Goal: Transaction & Acquisition: Purchase product/service

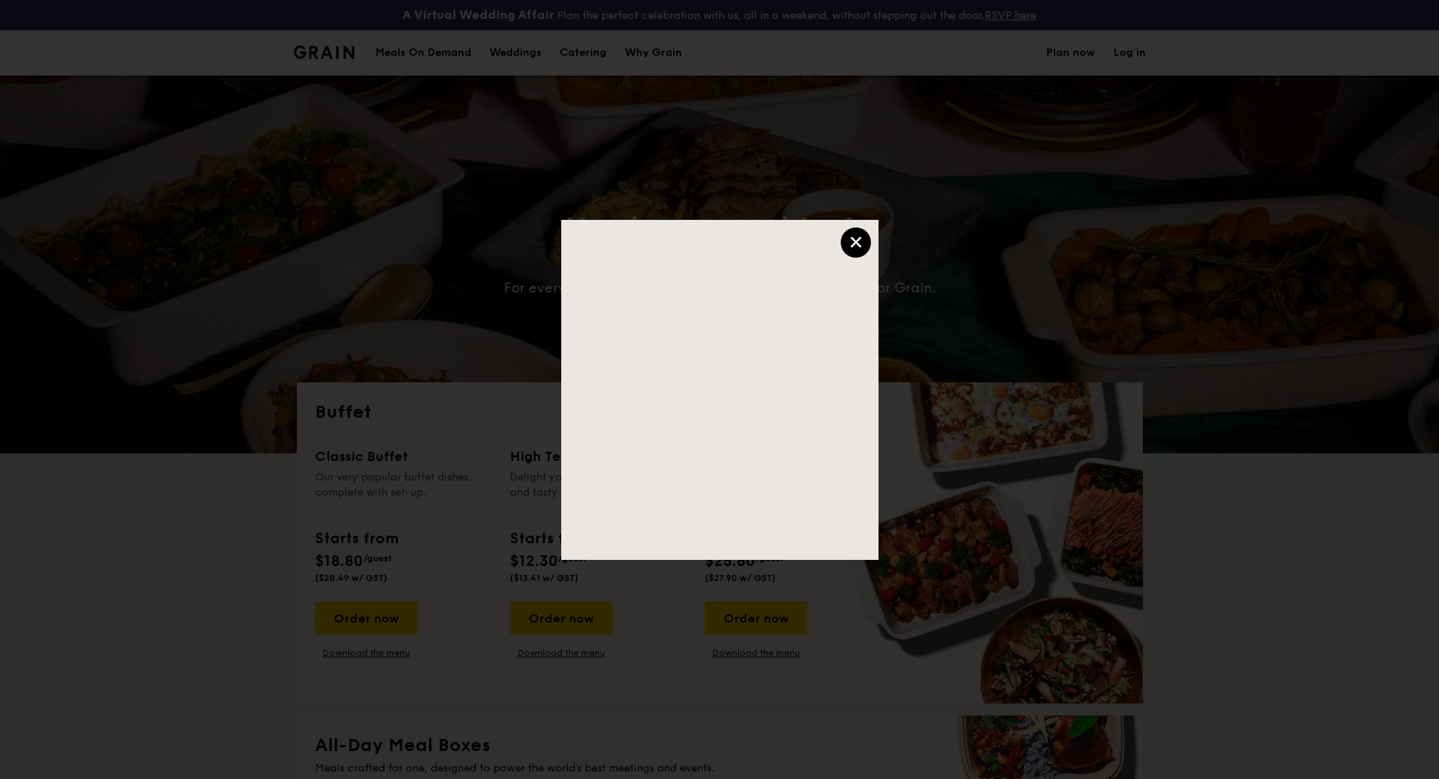
select select
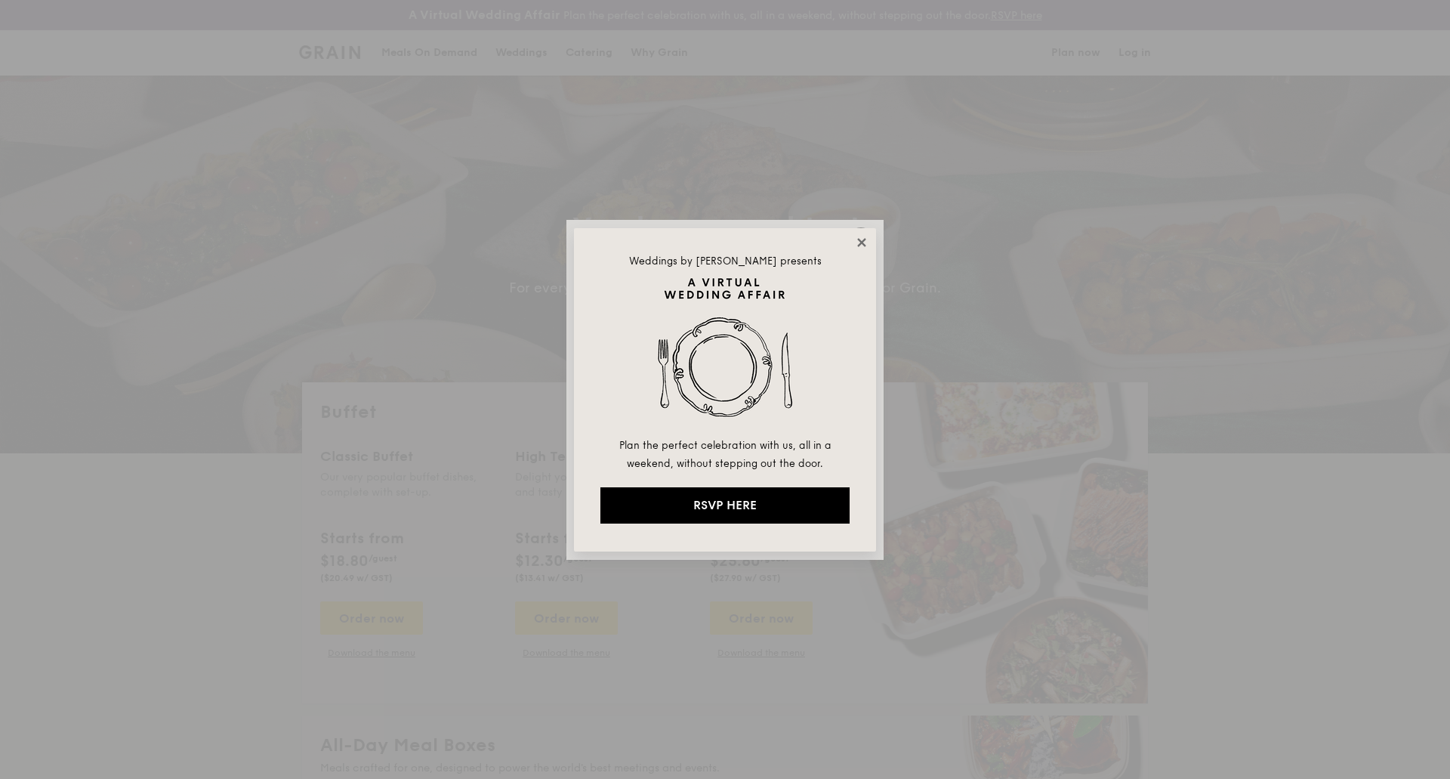
click at [866, 237] on icon at bounding box center [862, 243] width 14 height 14
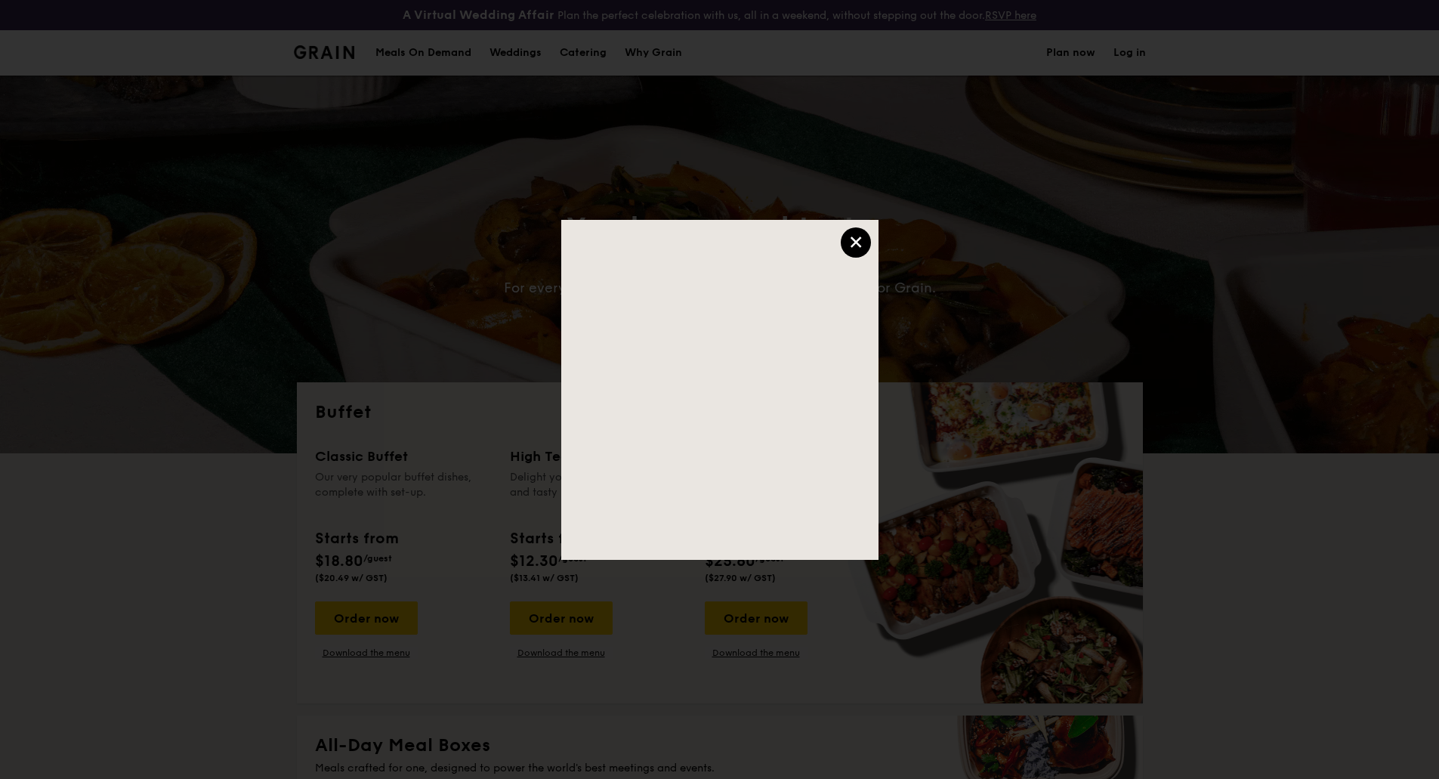
click at [850, 243] on div "×" at bounding box center [856, 242] width 30 height 30
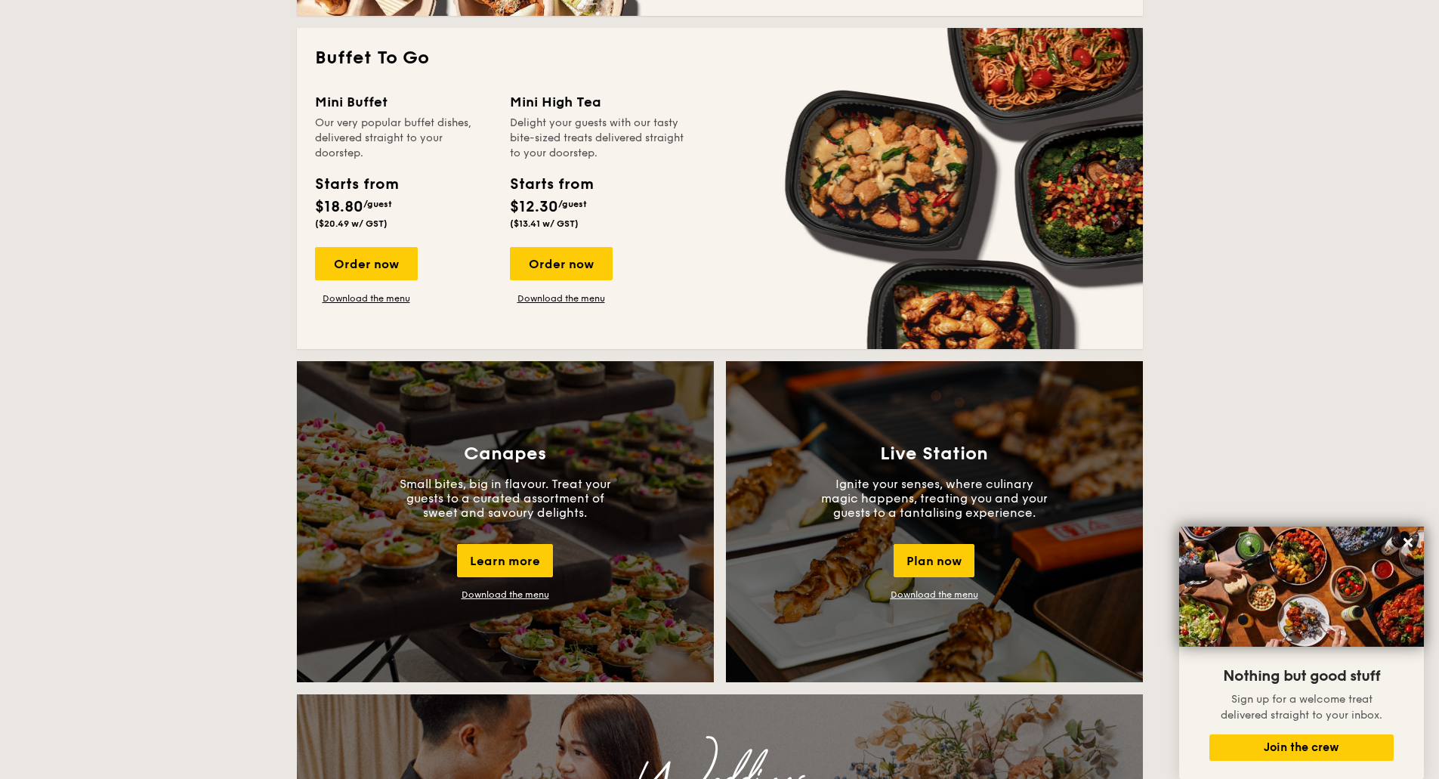
scroll to position [831, 0]
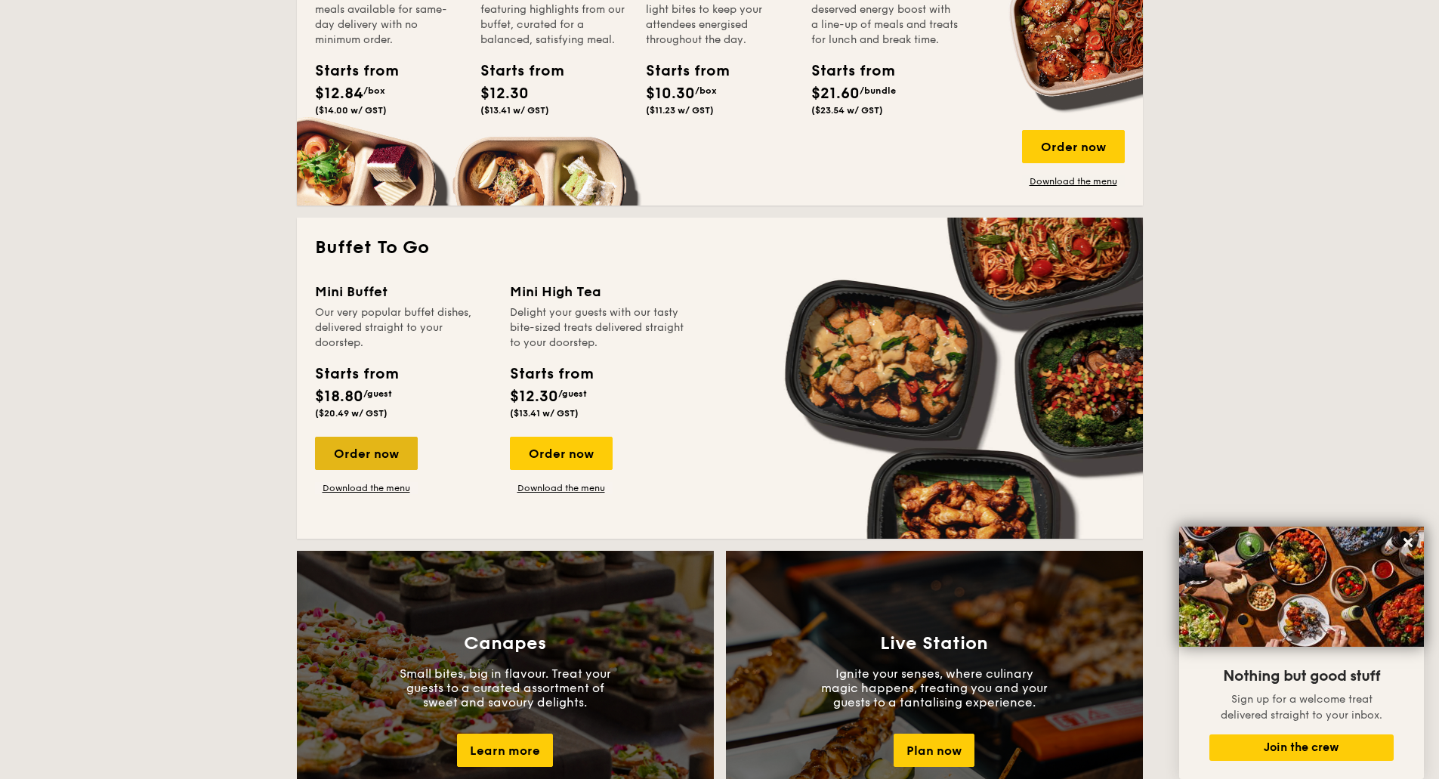
drag, startPoint x: 381, startPoint y: 452, endPoint x: 351, endPoint y: 451, distance: 30.2
click at [351, 451] on div "Order now" at bounding box center [366, 453] width 103 height 33
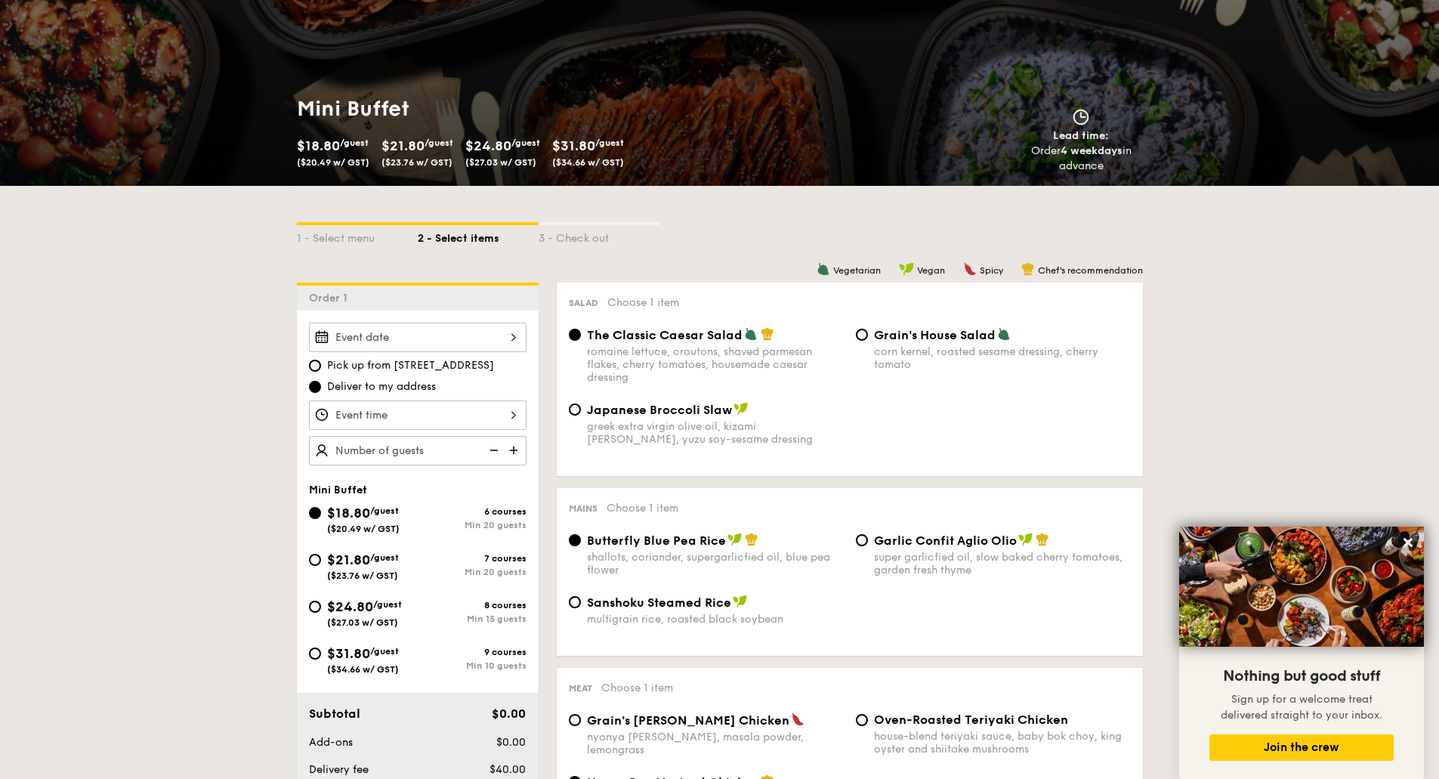
scroll to position [227, 0]
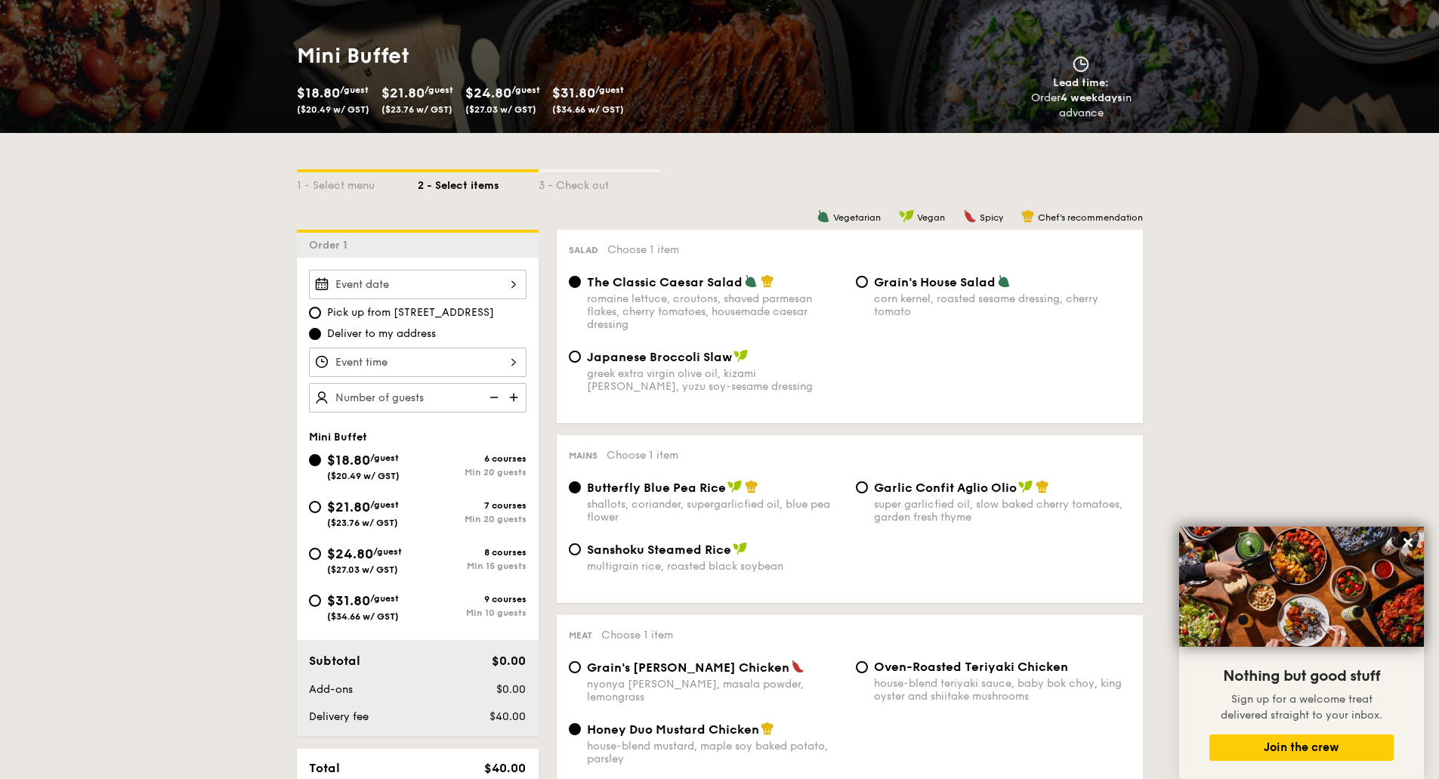
click at [388, 612] on span "($34.66 w/ GST)" at bounding box center [363, 616] width 72 height 11
click at [321, 607] on input "$31.80 /guest ($34.66 w/ GST) 9 courses Min 10 guests" at bounding box center [315, 600] width 12 height 12
radio input "true"
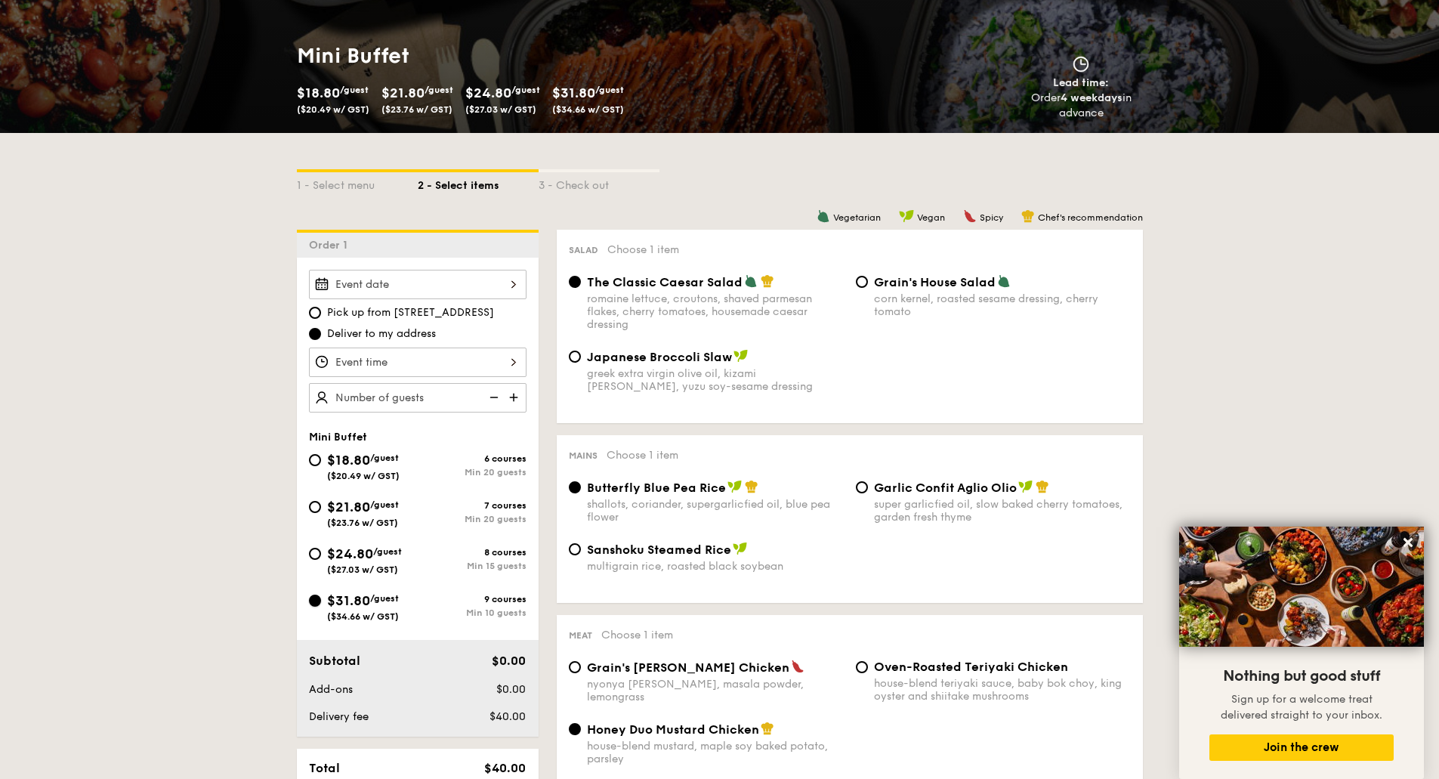
radio input "false"
radio input "true"
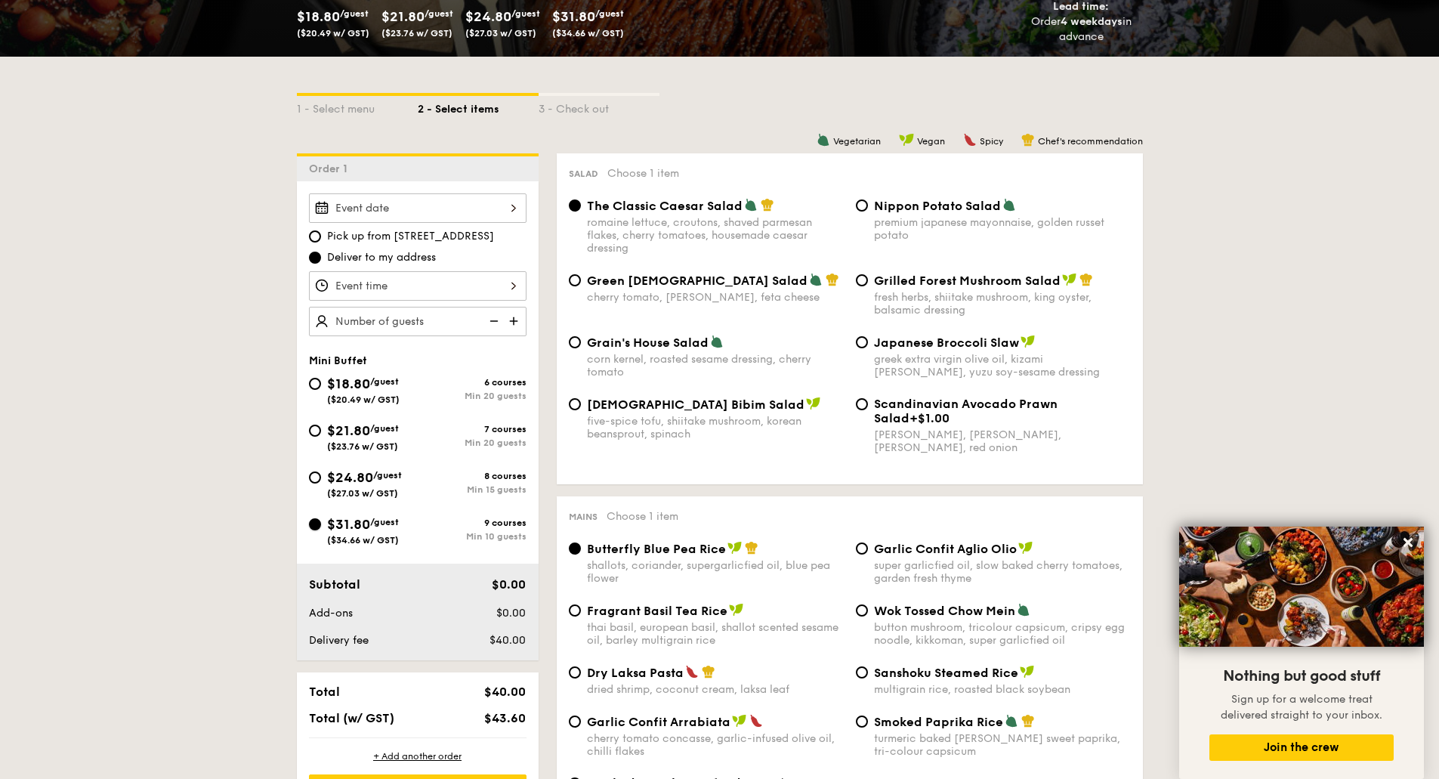
scroll to position [302, 0]
select select
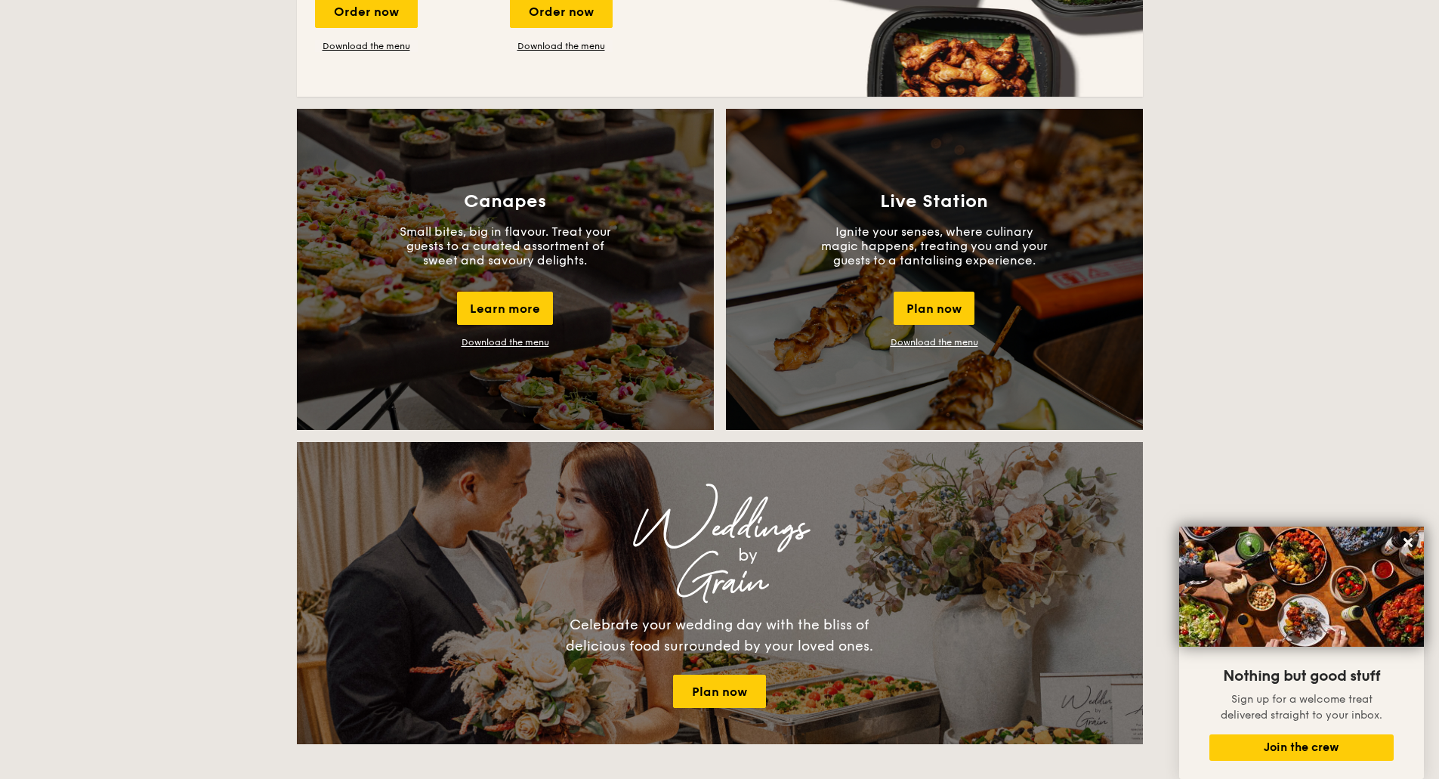
scroll to position [895, 0]
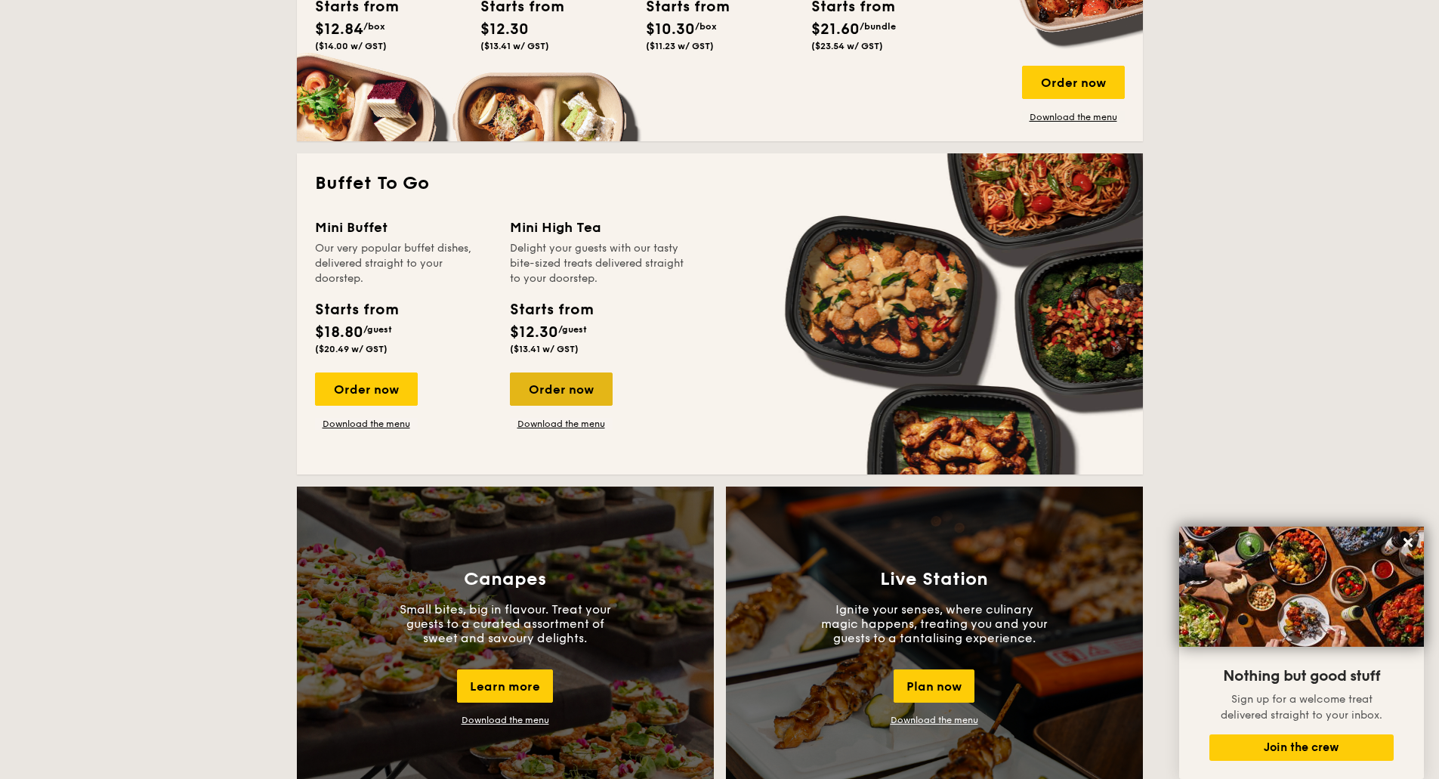
click at [558, 396] on div "Order now" at bounding box center [561, 388] width 103 height 33
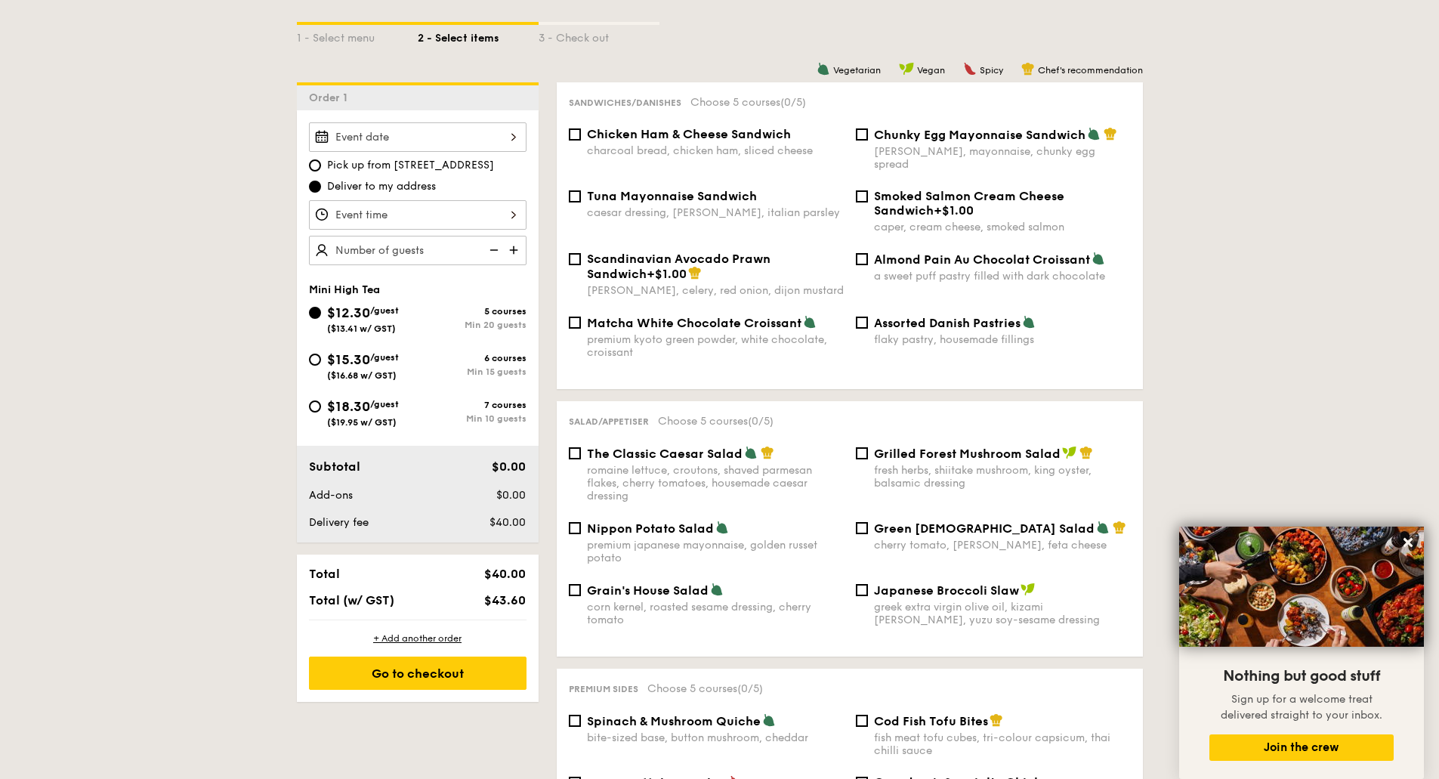
scroll to position [378, 0]
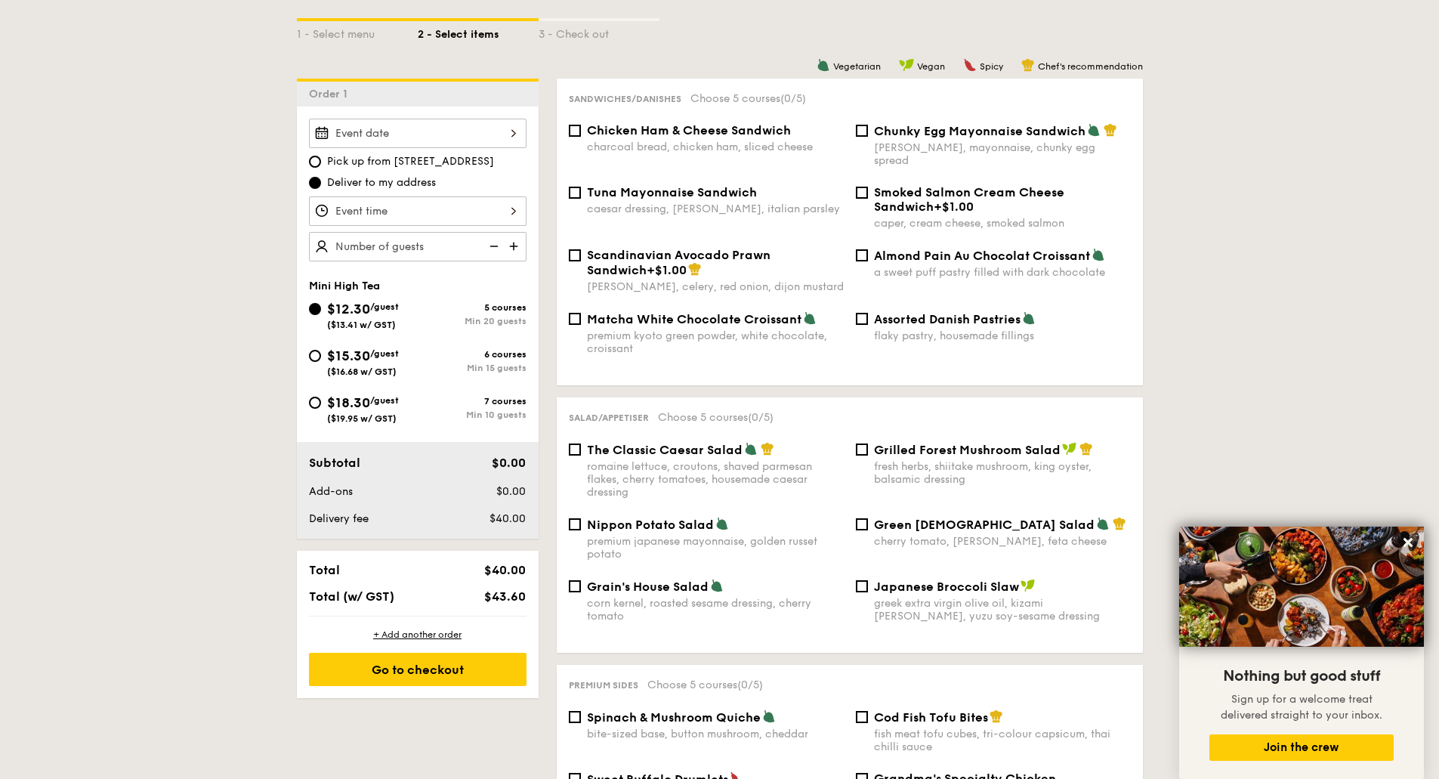
click at [512, 419] on div "Min 10 guests" at bounding box center [472, 414] width 109 height 11
click at [321, 409] on input "$18.30 /guest ($19.95 w/ GST) 7 courses Min 10 guests" at bounding box center [315, 403] width 12 height 12
radio input "true"
click at [878, 312] on span "Assorted Danish Pastries" at bounding box center [947, 319] width 147 height 14
click at [868, 313] on input "Assorted Danish Pastries flaky pastry, housemade fillings" at bounding box center [862, 319] width 12 height 12
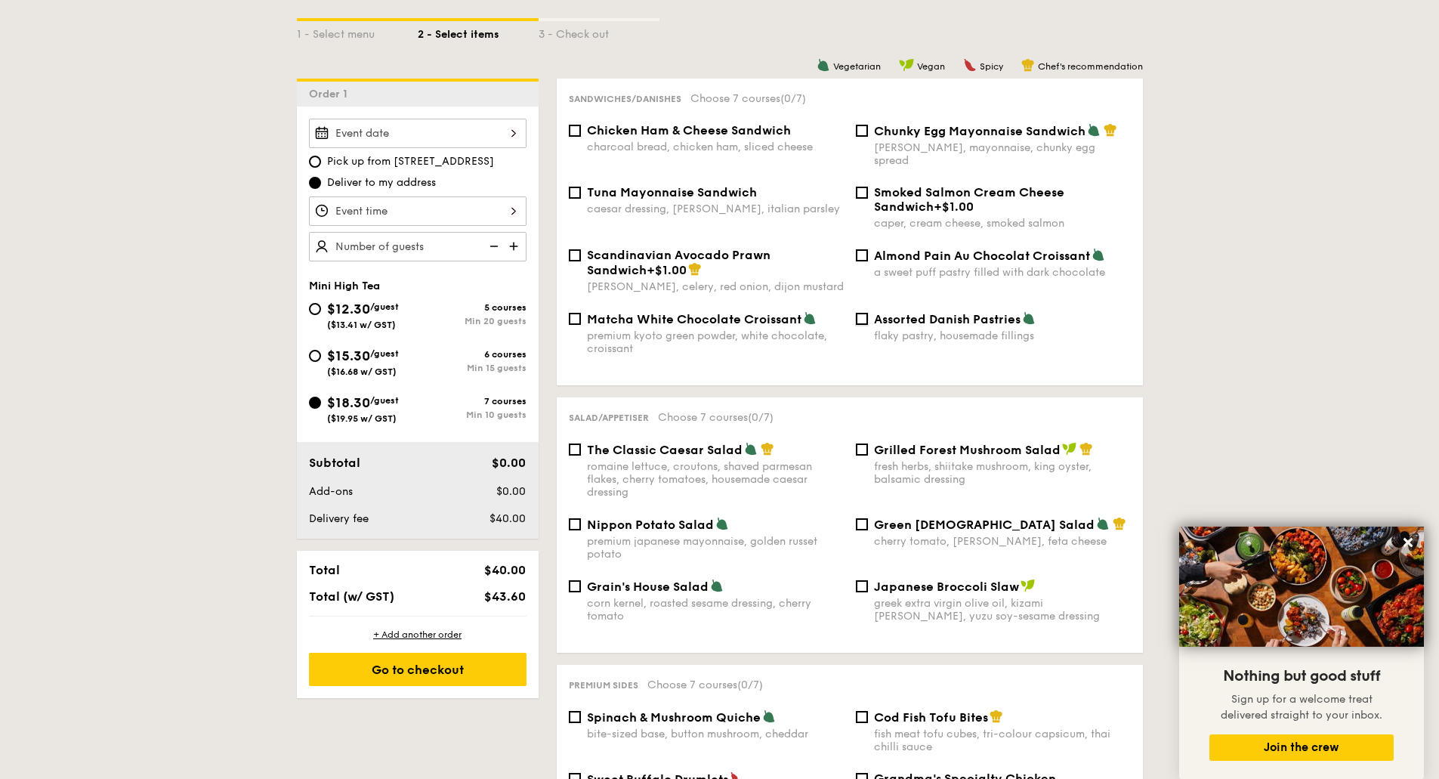
checkbox input "true"
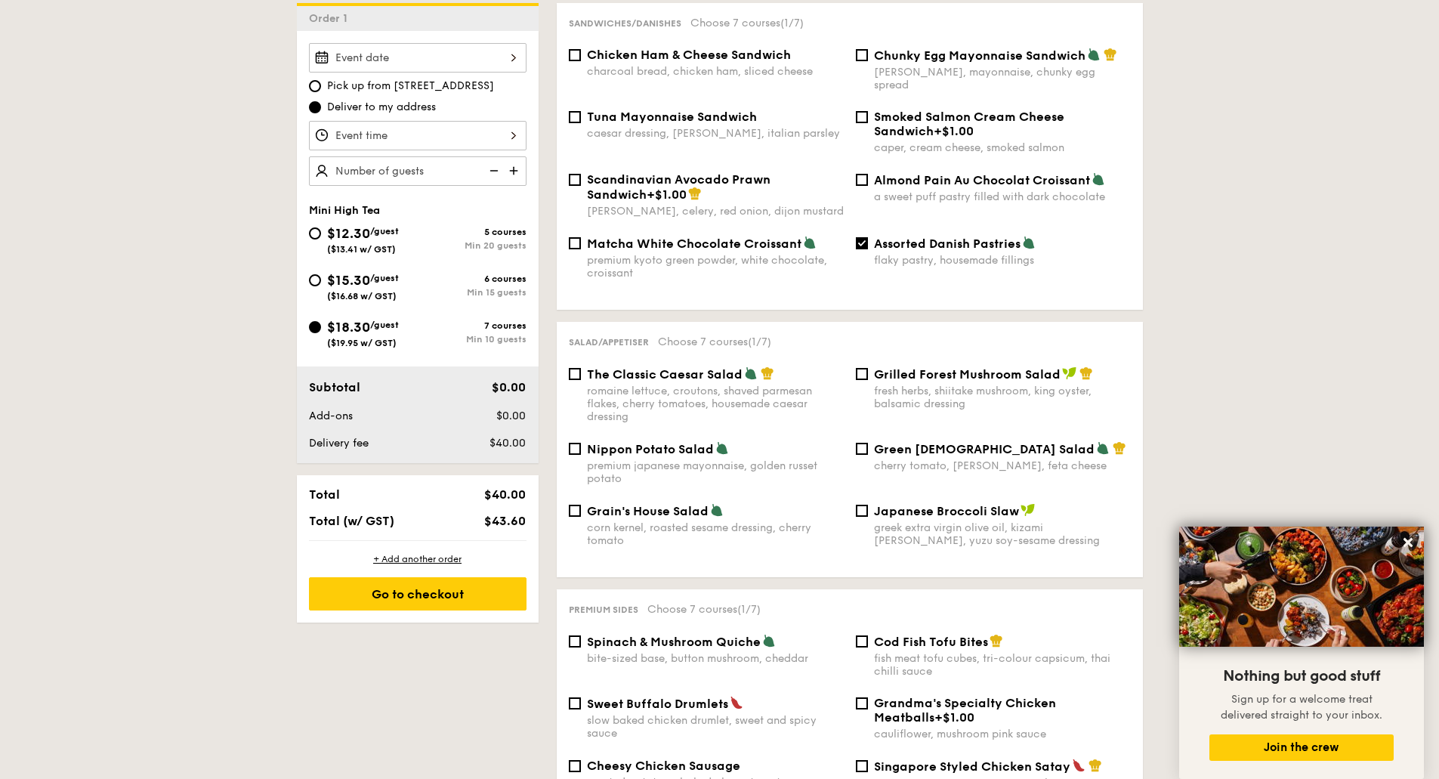
click at [681, 442] on span "Nippon Potato Salad" at bounding box center [650, 449] width 127 height 14
click at [581, 443] on input "Nippon Potato Salad premium japanese mayonnaise, golden russet potato" at bounding box center [575, 449] width 12 height 12
checkbox input "true"
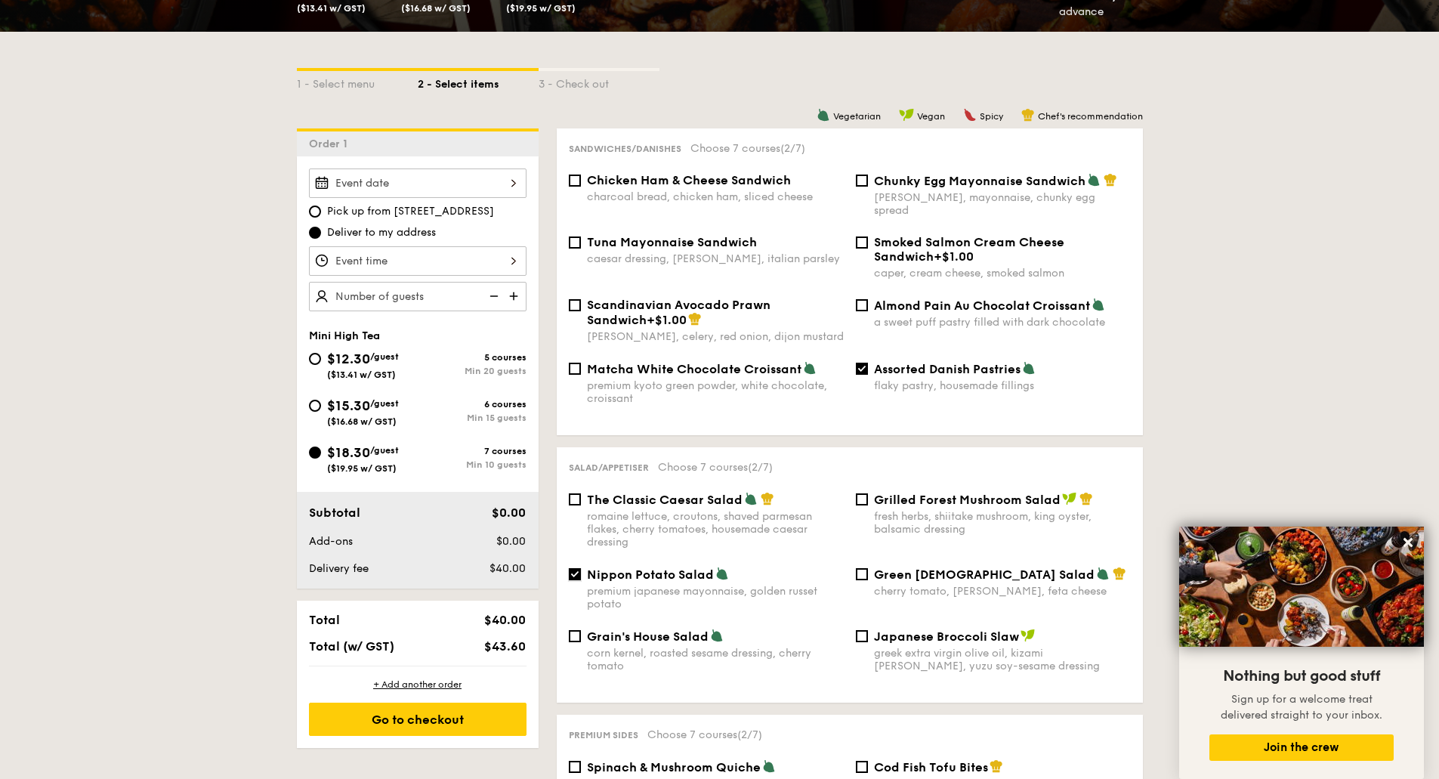
scroll to position [302, 0]
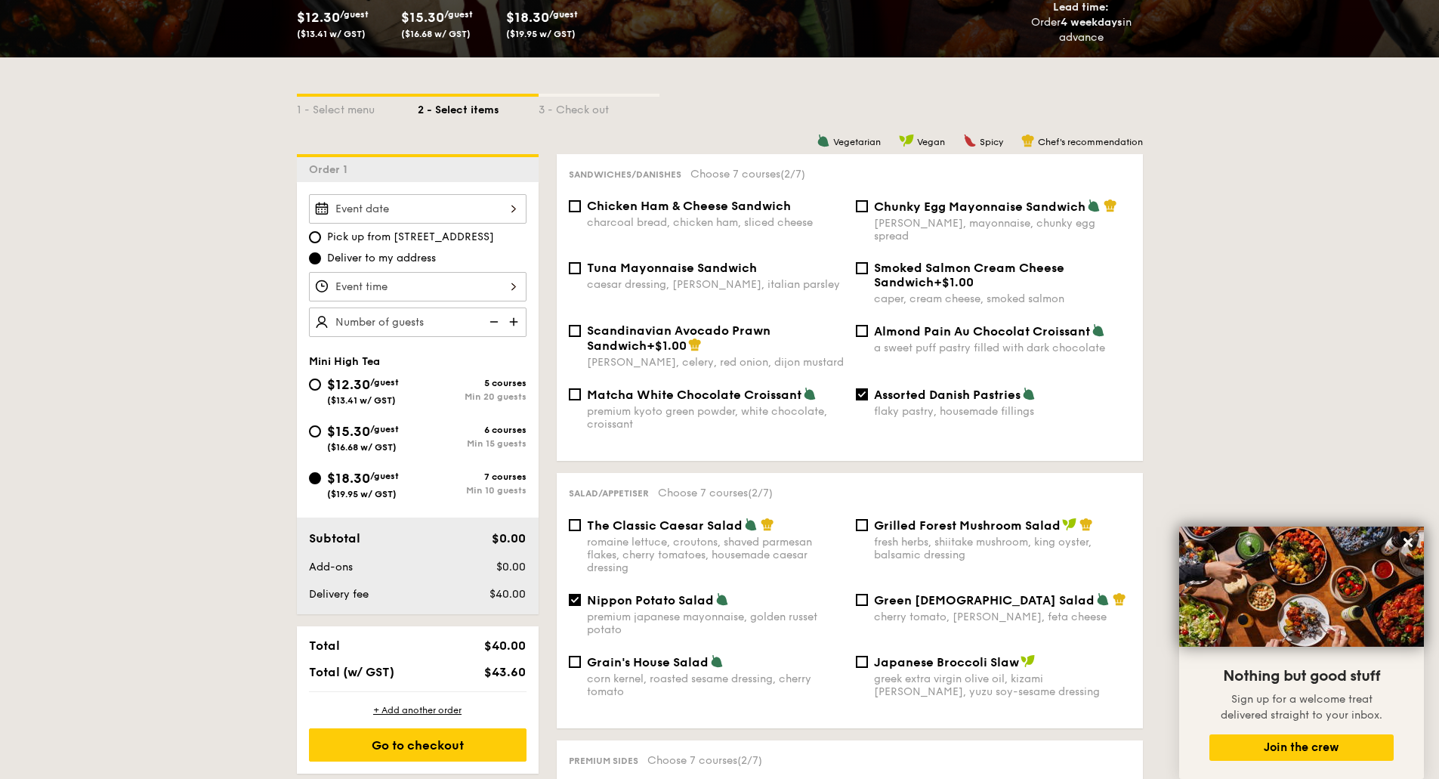
click at [806, 219] on div "charcoal bread, chicken ham, sliced cheese" at bounding box center [715, 222] width 257 height 13
click at [581, 212] on input "Chicken Ham & Cheese Sandwich charcoal bread, chicken ham, sliced cheese" at bounding box center [575, 206] width 12 height 12
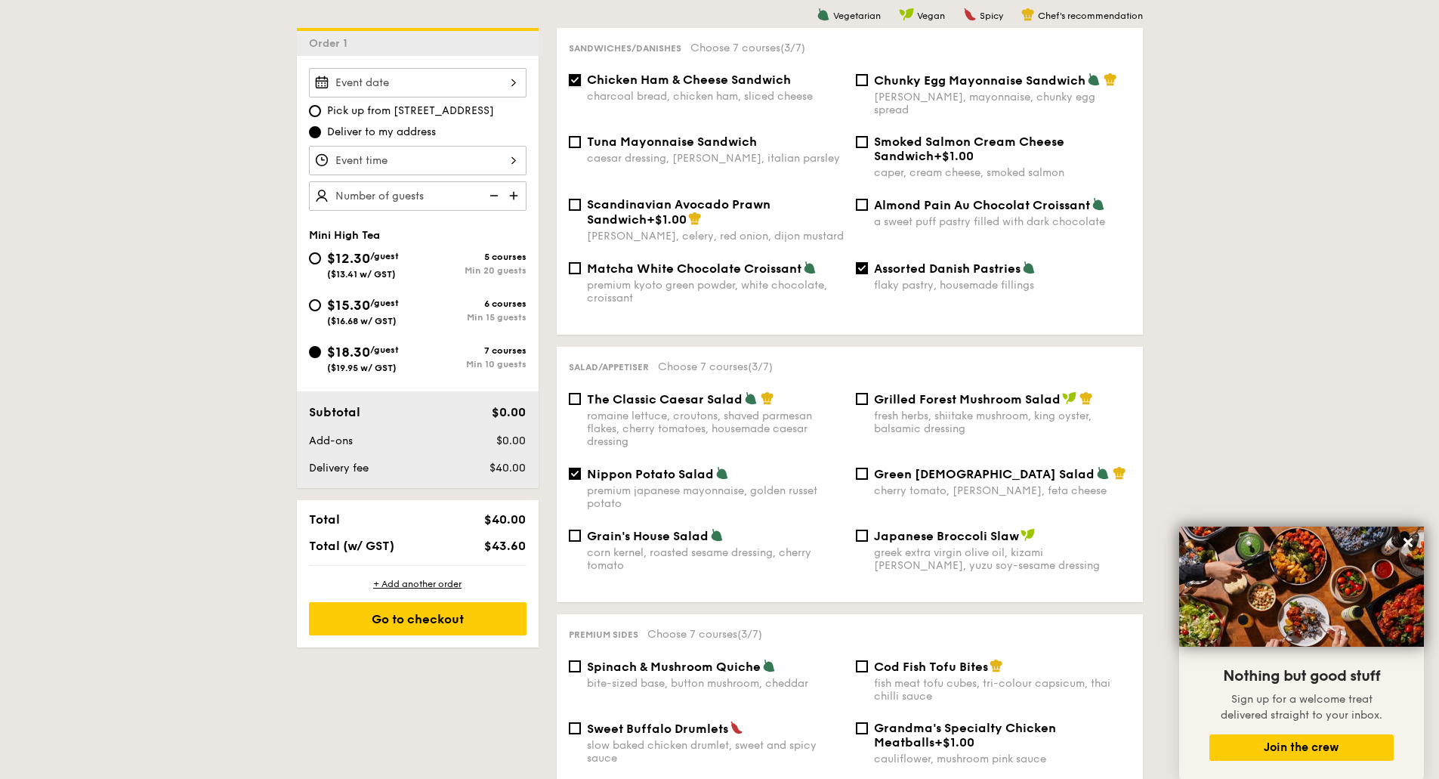
scroll to position [378, 0]
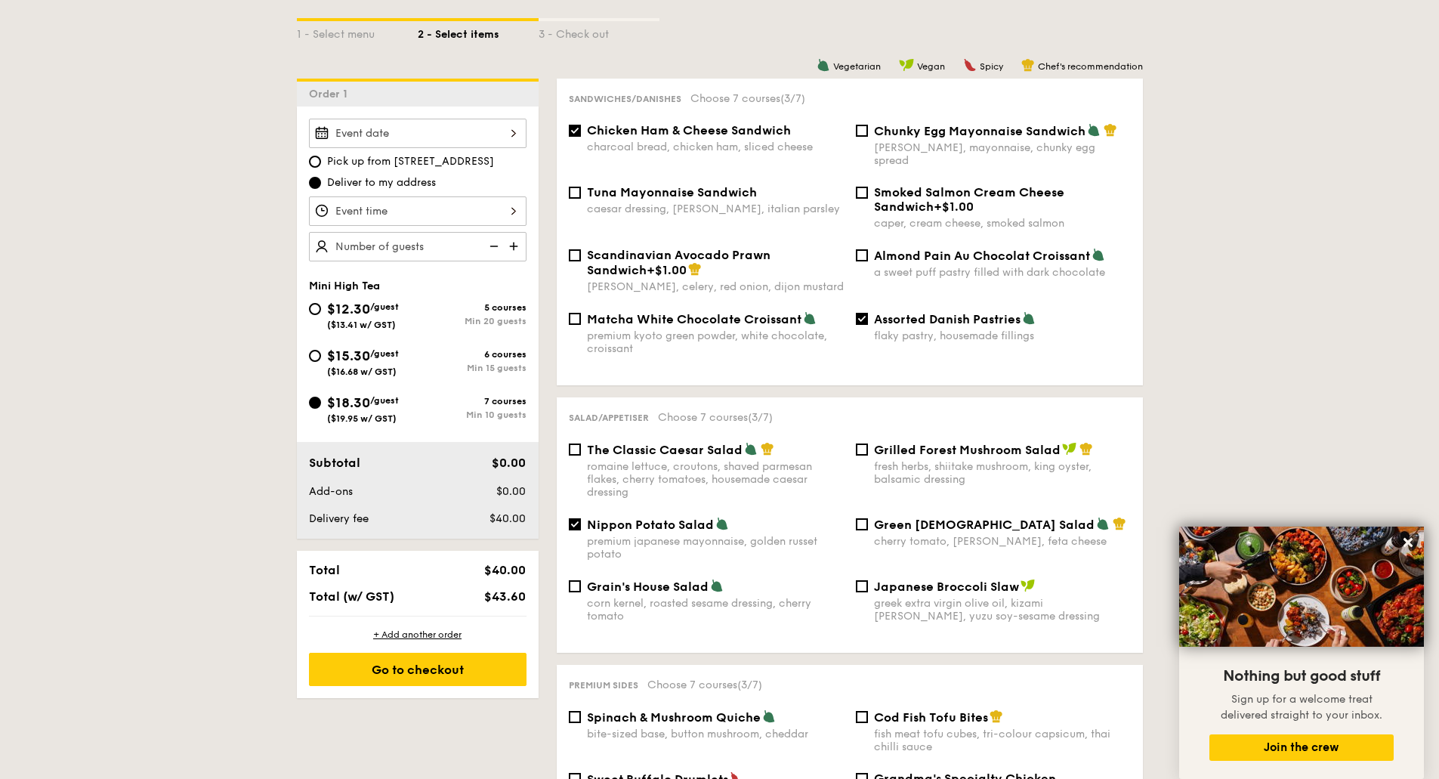
click at [695, 134] on span "Chicken Ham & Cheese Sandwich" at bounding box center [689, 130] width 204 height 14
click at [581, 134] on input "Chicken Ham & Cheese Sandwich charcoal bread, chicken ham, sliced cheese" at bounding box center [575, 131] width 12 height 12
checkbox input "false"
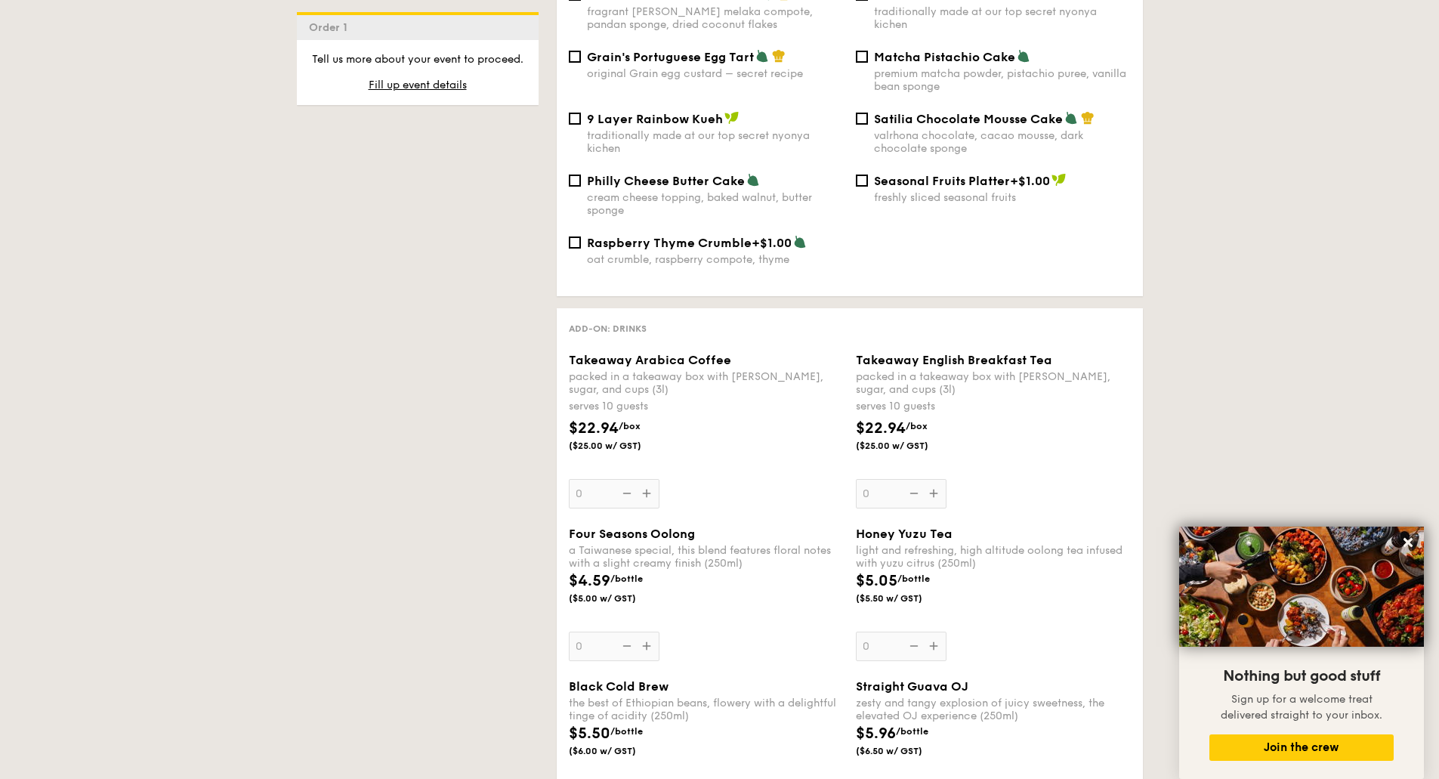
scroll to position [1511, 0]
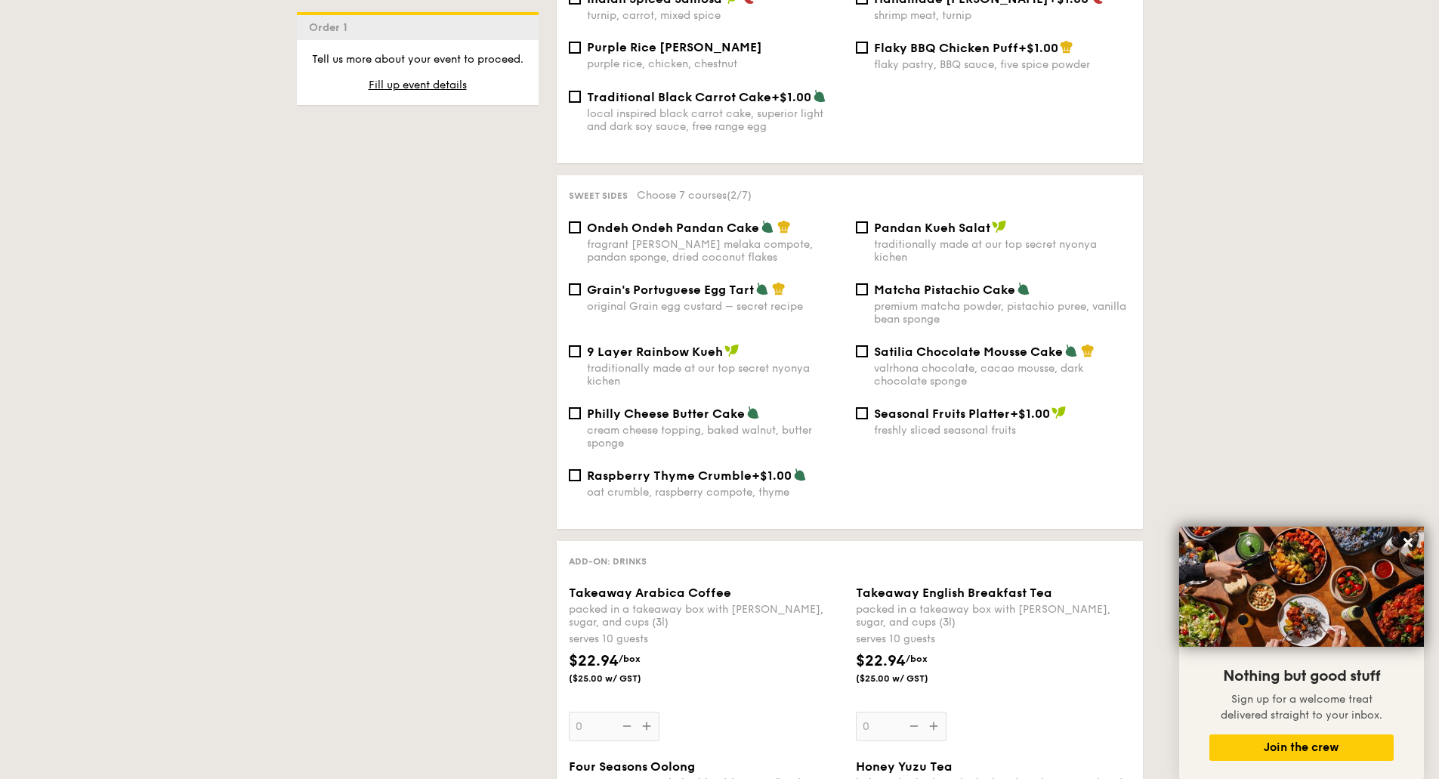
click at [909, 300] on div "premium matcha powder, pistachio puree, vanilla bean sponge" at bounding box center [1002, 313] width 257 height 26
click at [868, 293] on input "Matcha Pistachio Cake premium matcha powder, pistachio puree, vanilla bean spon…" at bounding box center [862, 289] width 12 height 12
checkbox input "true"
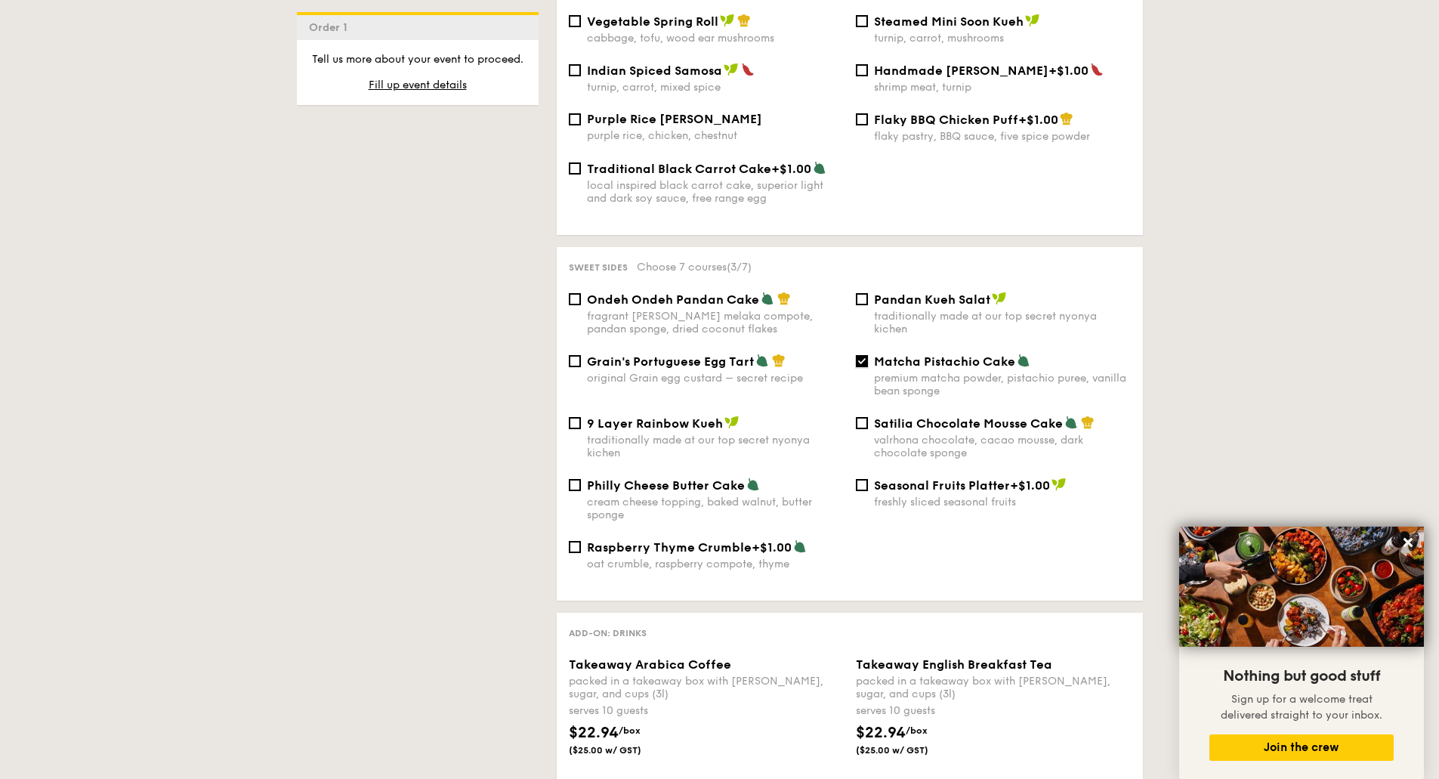
scroll to position [1209, 0]
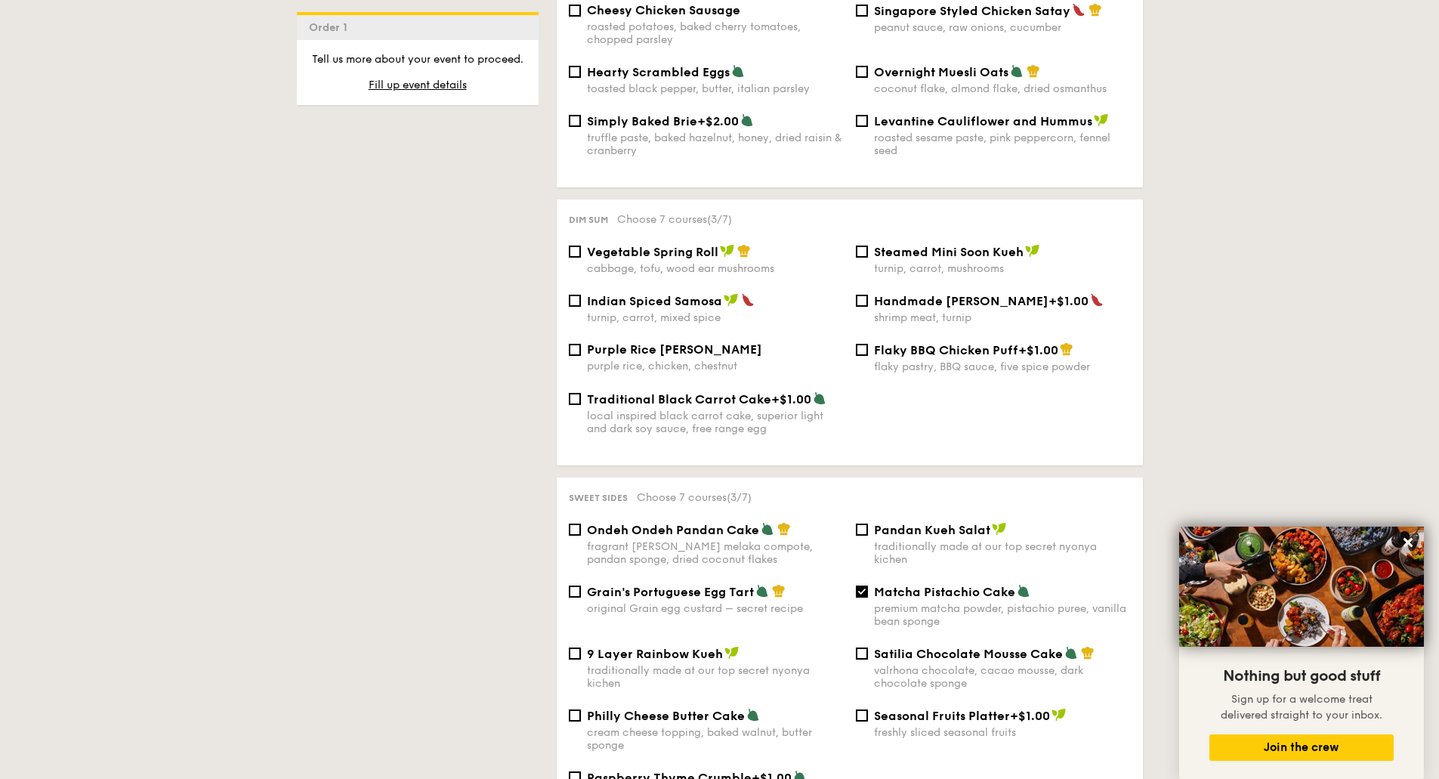
click at [657, 311] on div "turnip, carrot, mixed spice" at bounding box center [715, 317] width 257 height 13
click at [581, 307] on input "Indian Spiced Samosa turnip, carrot, mixed spice" at bounding box center [575, 301] width 12 height 12
checkbox input "true"
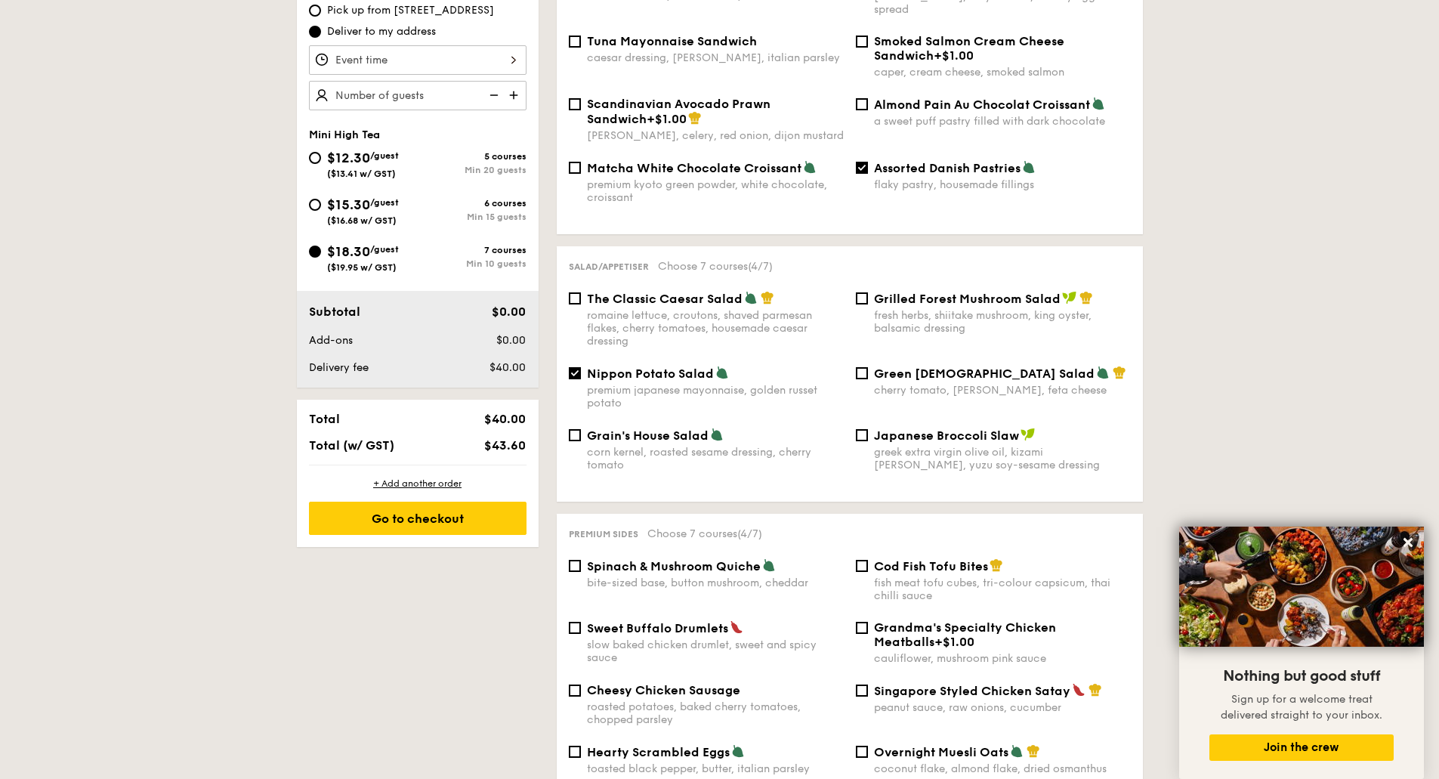
scroll to position [378, 0]
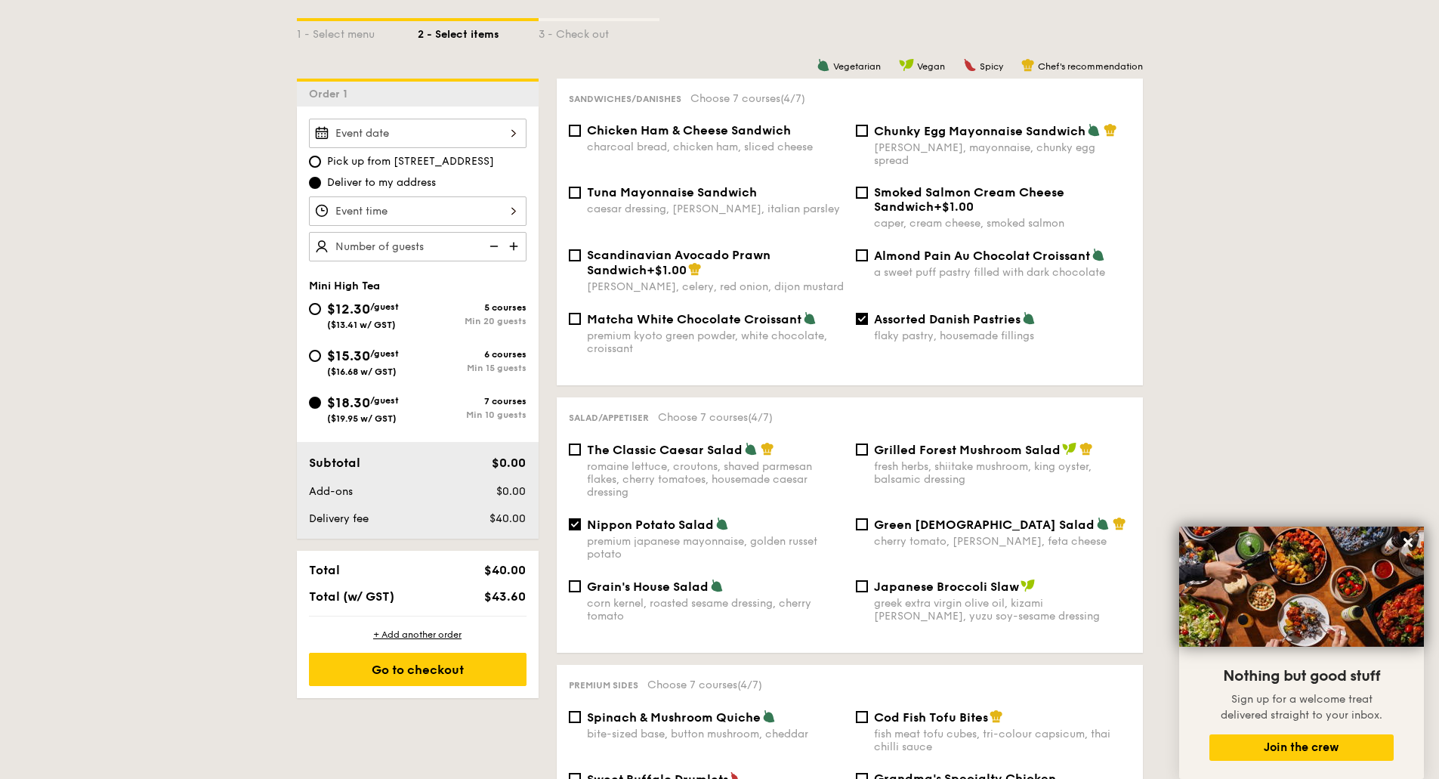
click at [517, 248] on img at bounding box center [515, 246] width 23 height 29
click at [499, 249] on img at bounding box center [492, 246] width 23 height 29
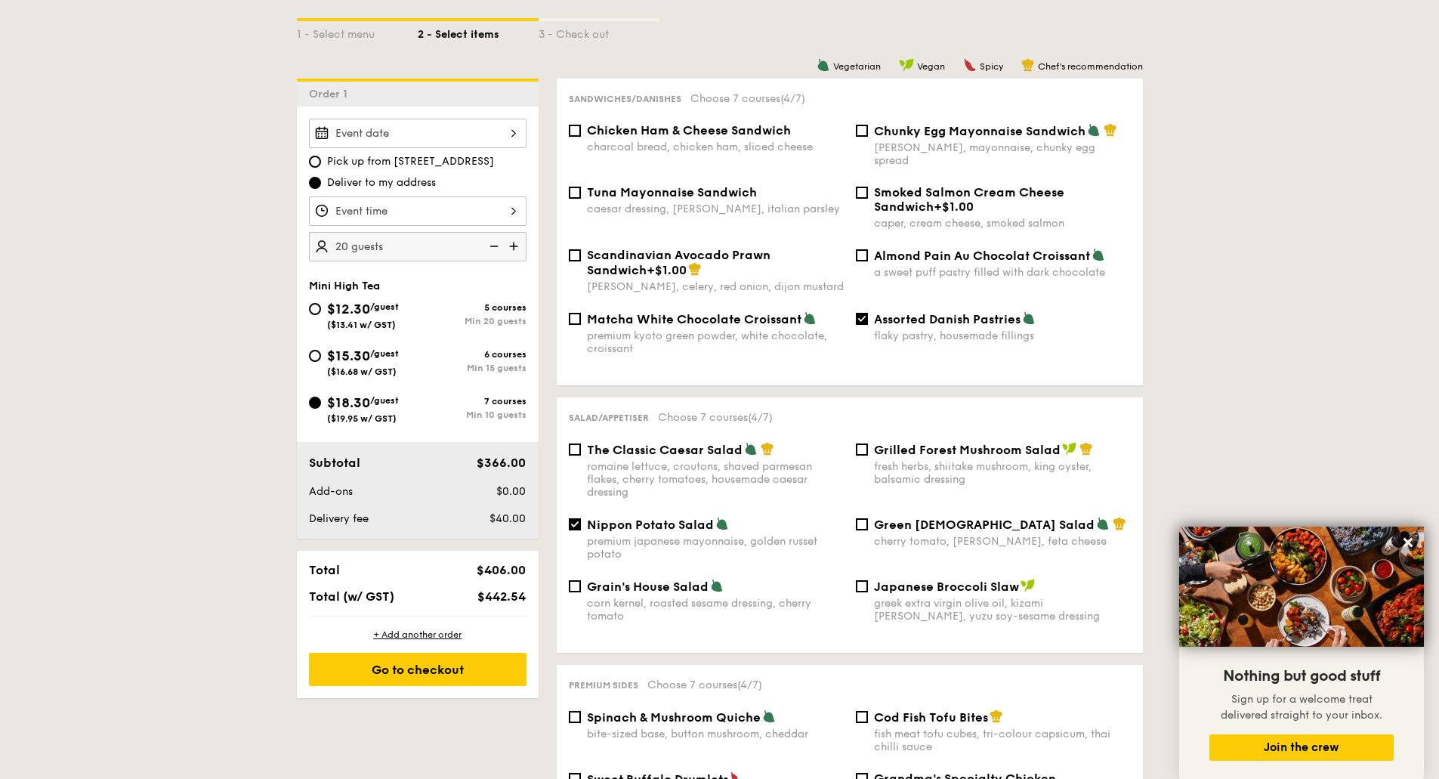
click at [499, 249] on img at bounding box center [492, 246] width 23 height 29
type input "10 guests"
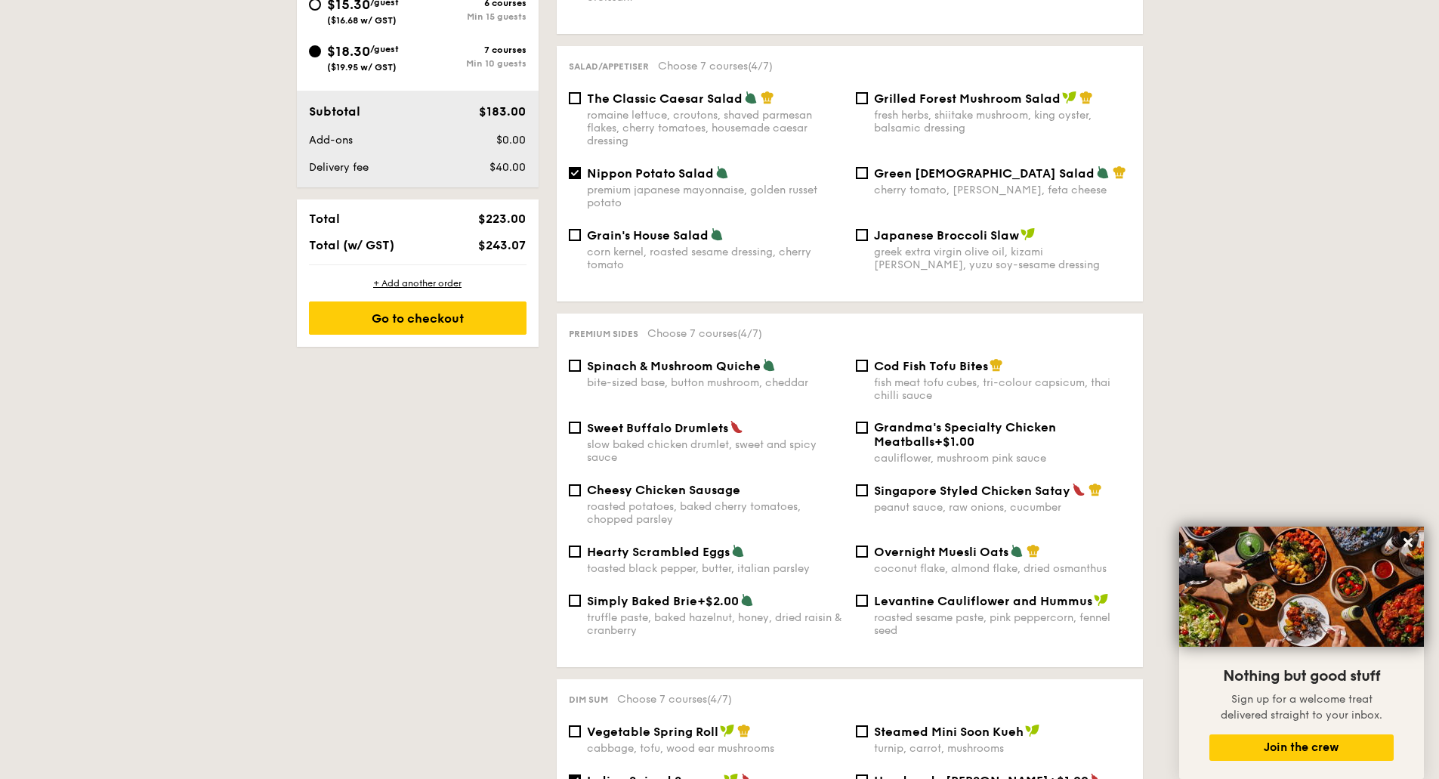
scroll to position [755, 0]
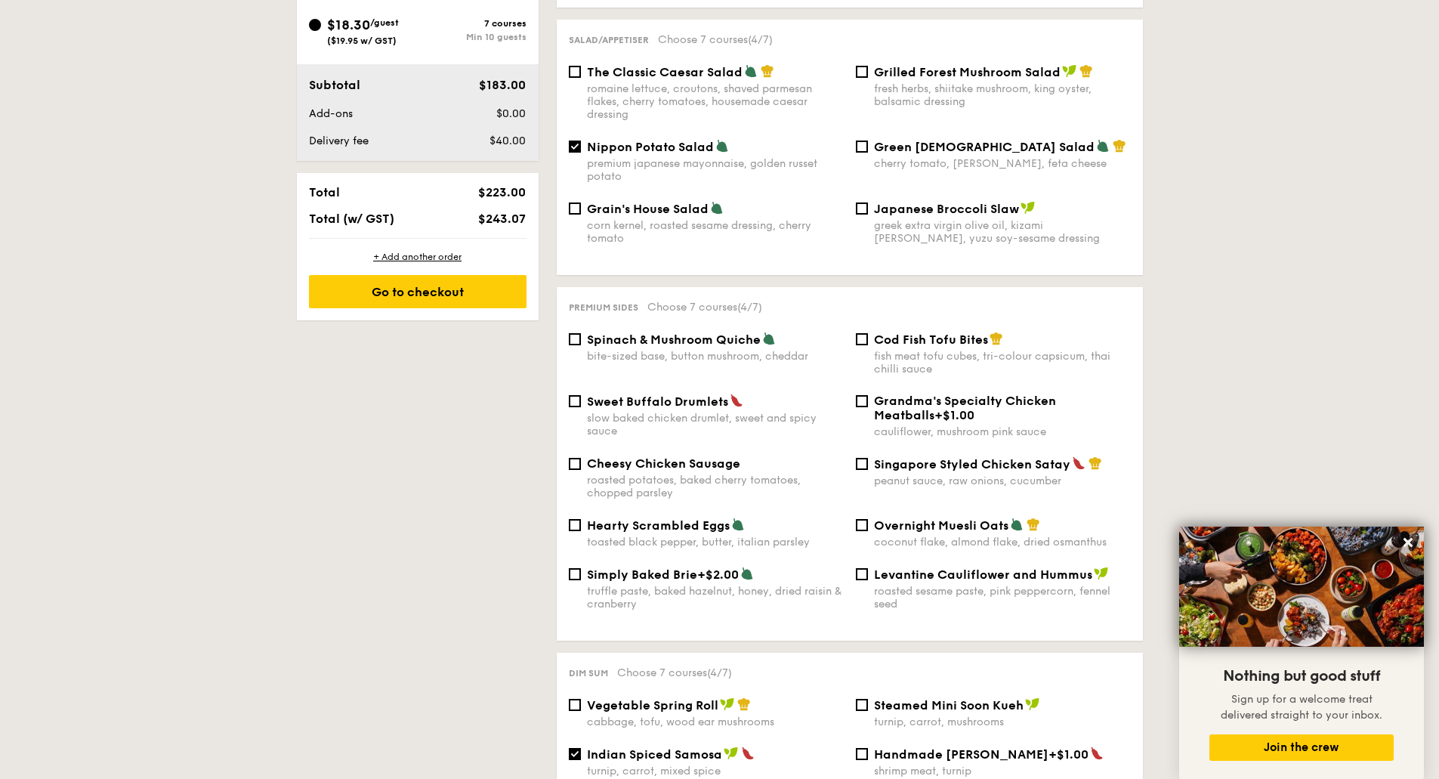
click at [937, 457] on span "Singapore Styled Chicken Satay" at bounding box center [972, 464] width 196 height 14
click at [868, 458] on input "Singapore Styled Chicken Satay peanut sauce, raw onions, cucumber" at bounding box center [862, 464] width 12 height 12
checkbox input "true"
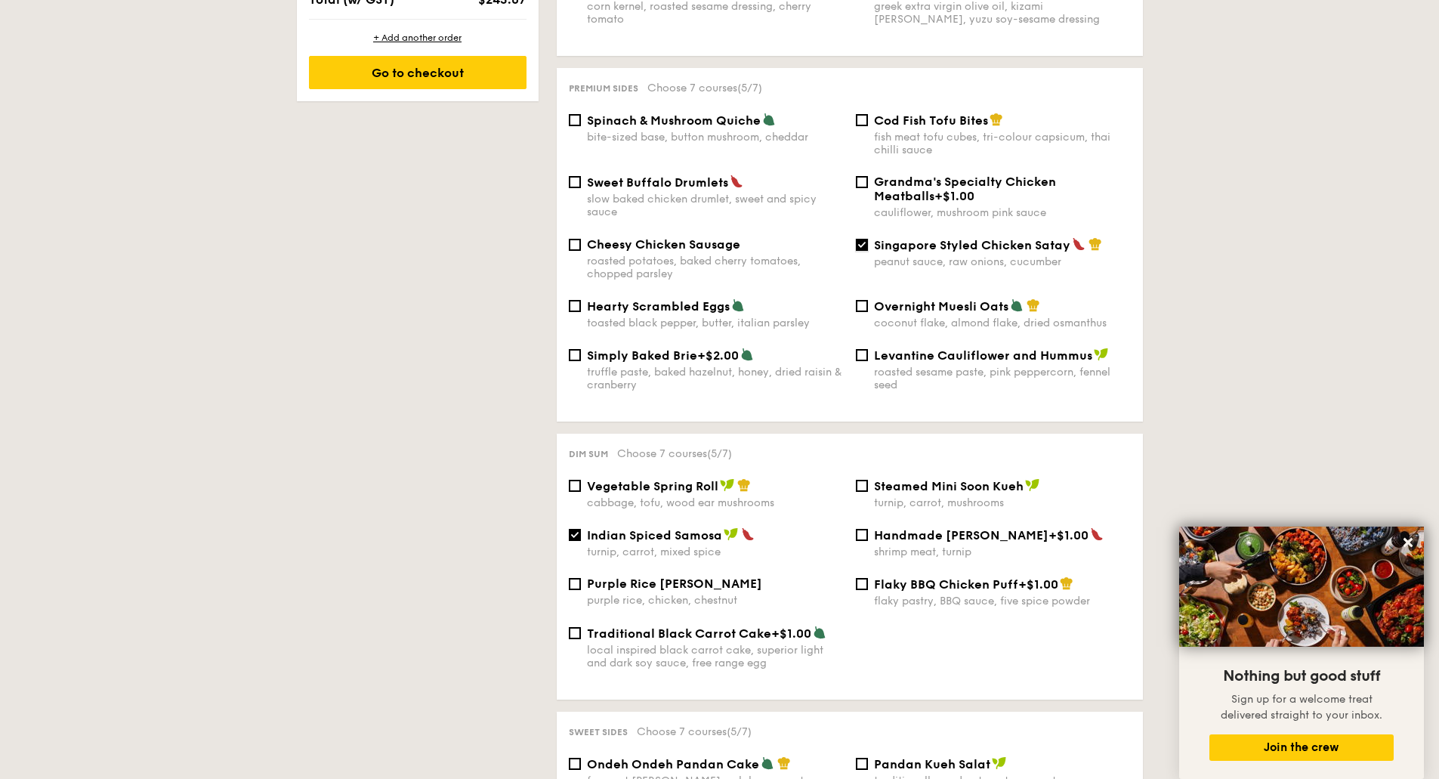
scroll to position [831, 0]
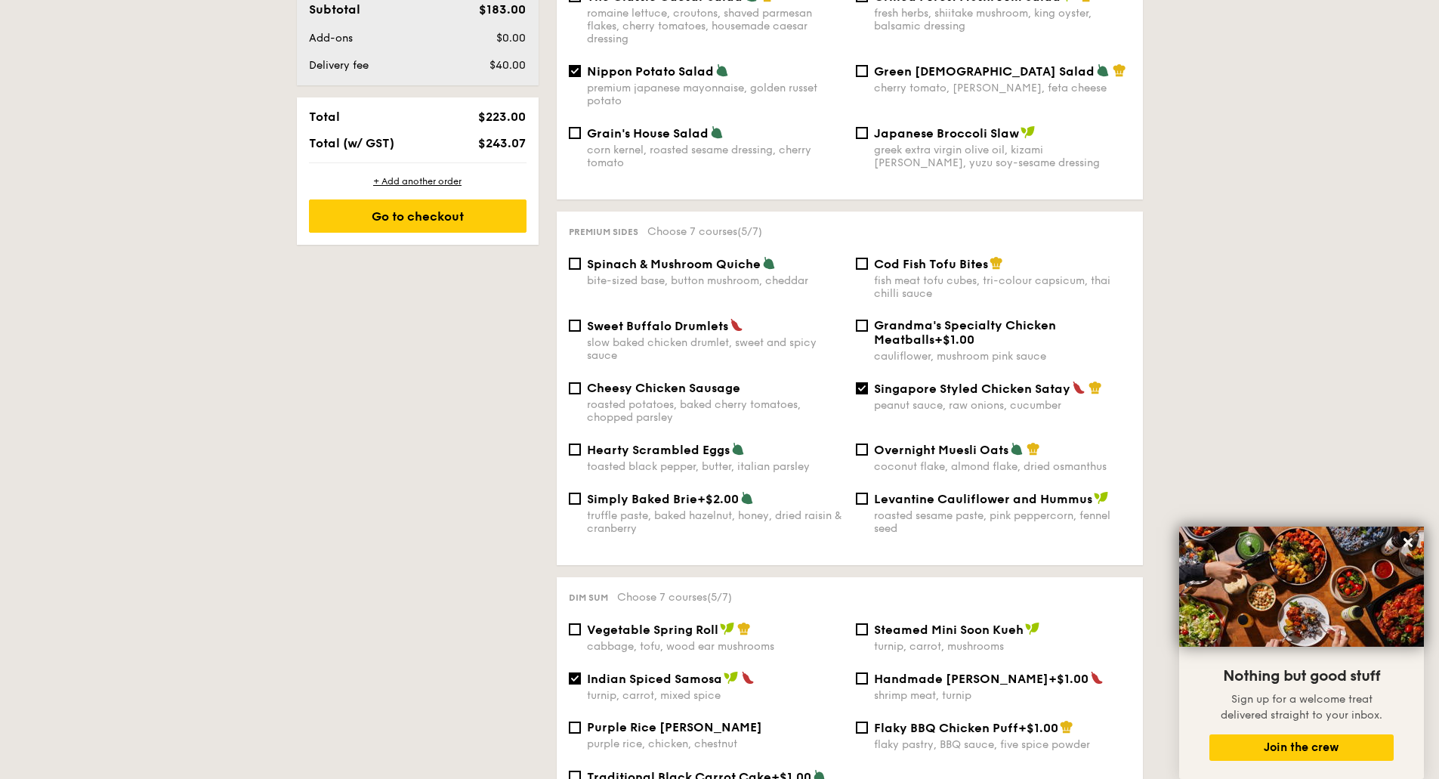
click at [704, 259] on div "Spinach & Mushroom Quiche bite-sized base, button mushroom, cheddar" at bounding box center [715, 271] width 257 height 31
click at [581, 259] on input "Spinach & Mushroom Quiche bite-sized base, button mushroom, cheddar" at bounding box center [575, 264] width 12 height 12
checkbox input "true"
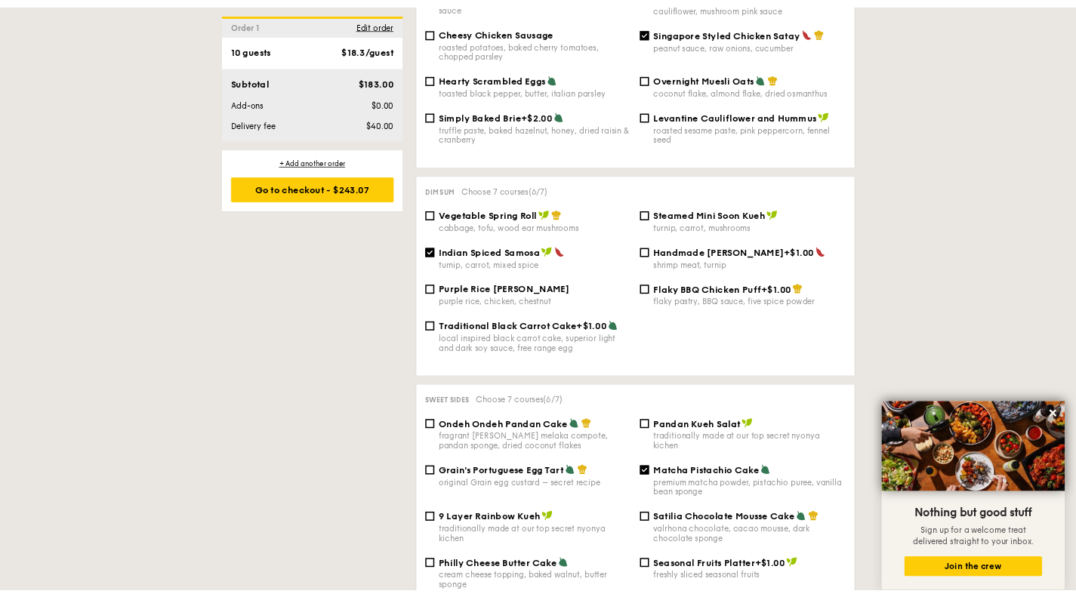
scroll to position [1057, 0]
